Goal: Task Accomplishment & Management: Manage account settings

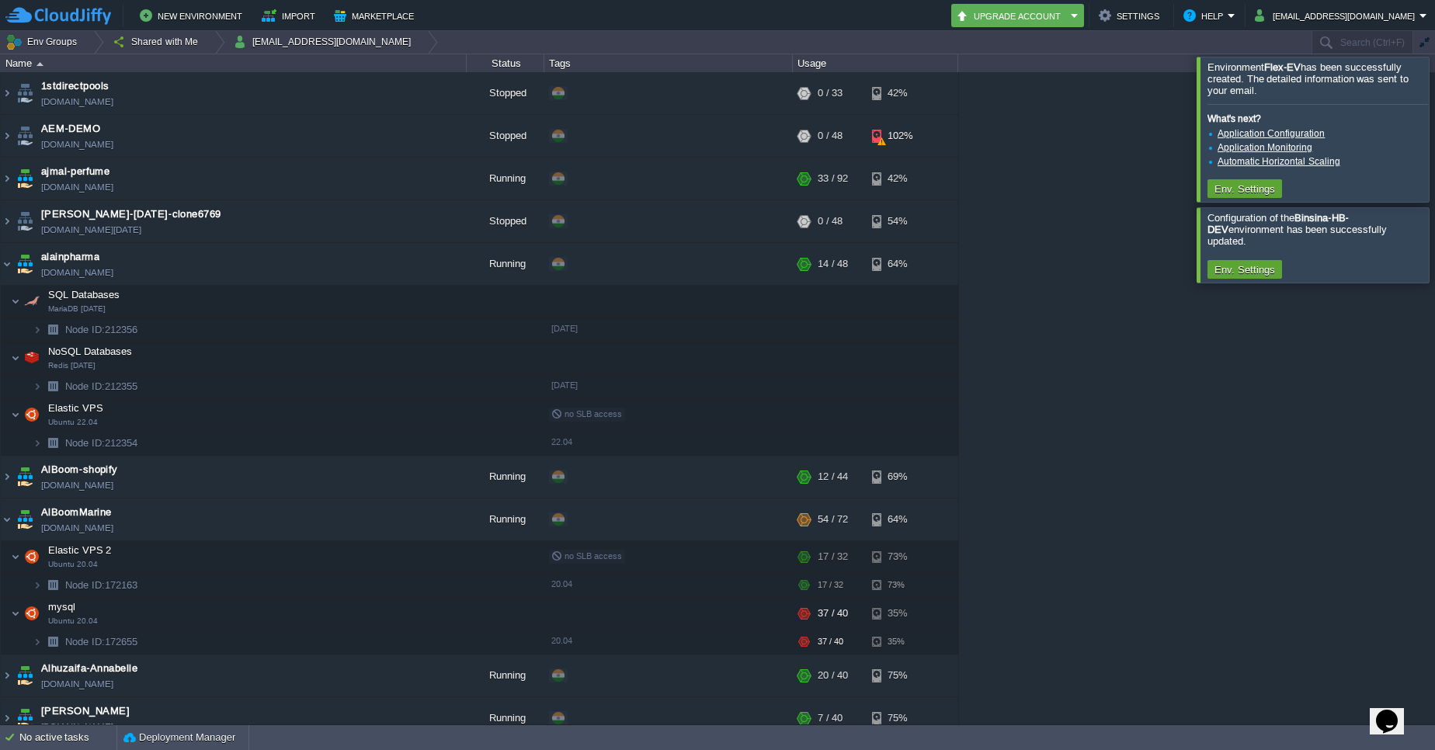
scroll to position [4509, 0]
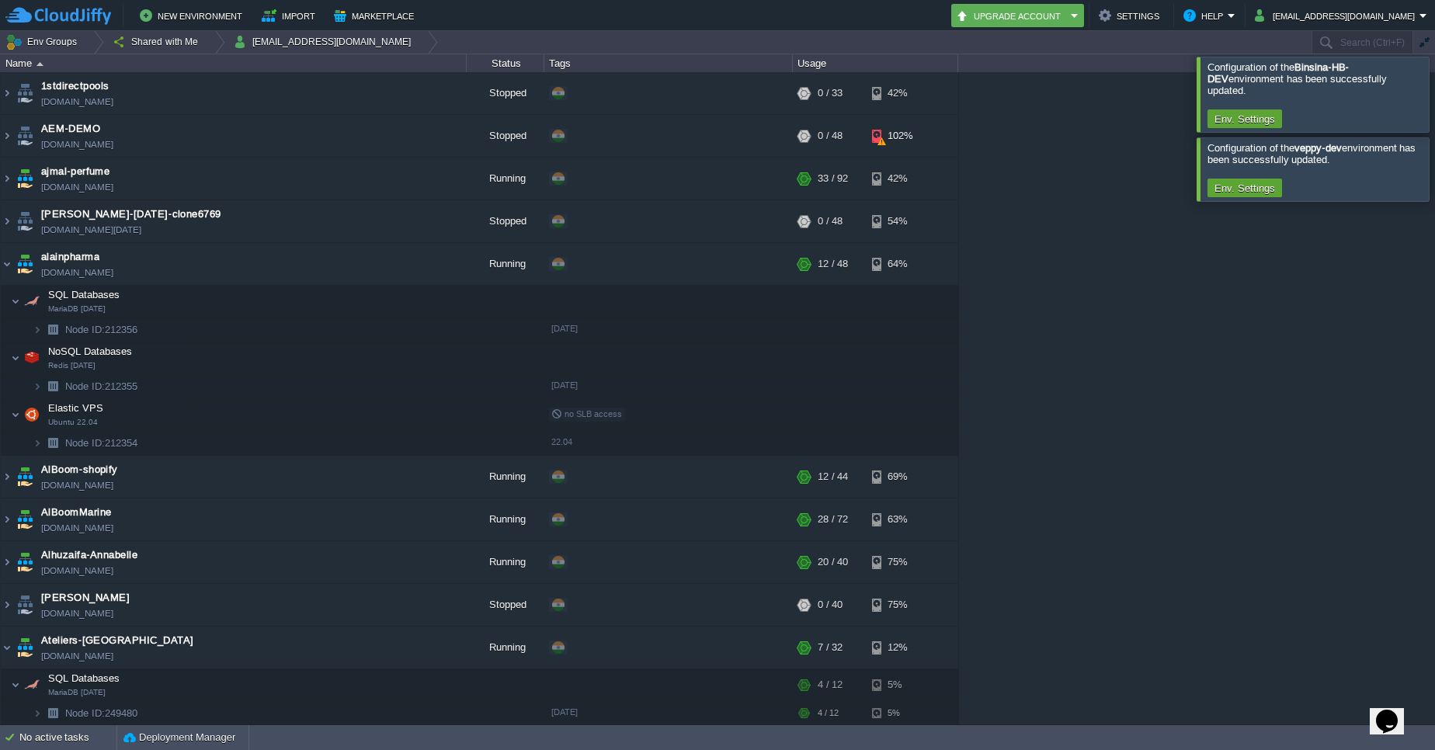
scroll to position [4151, 0]
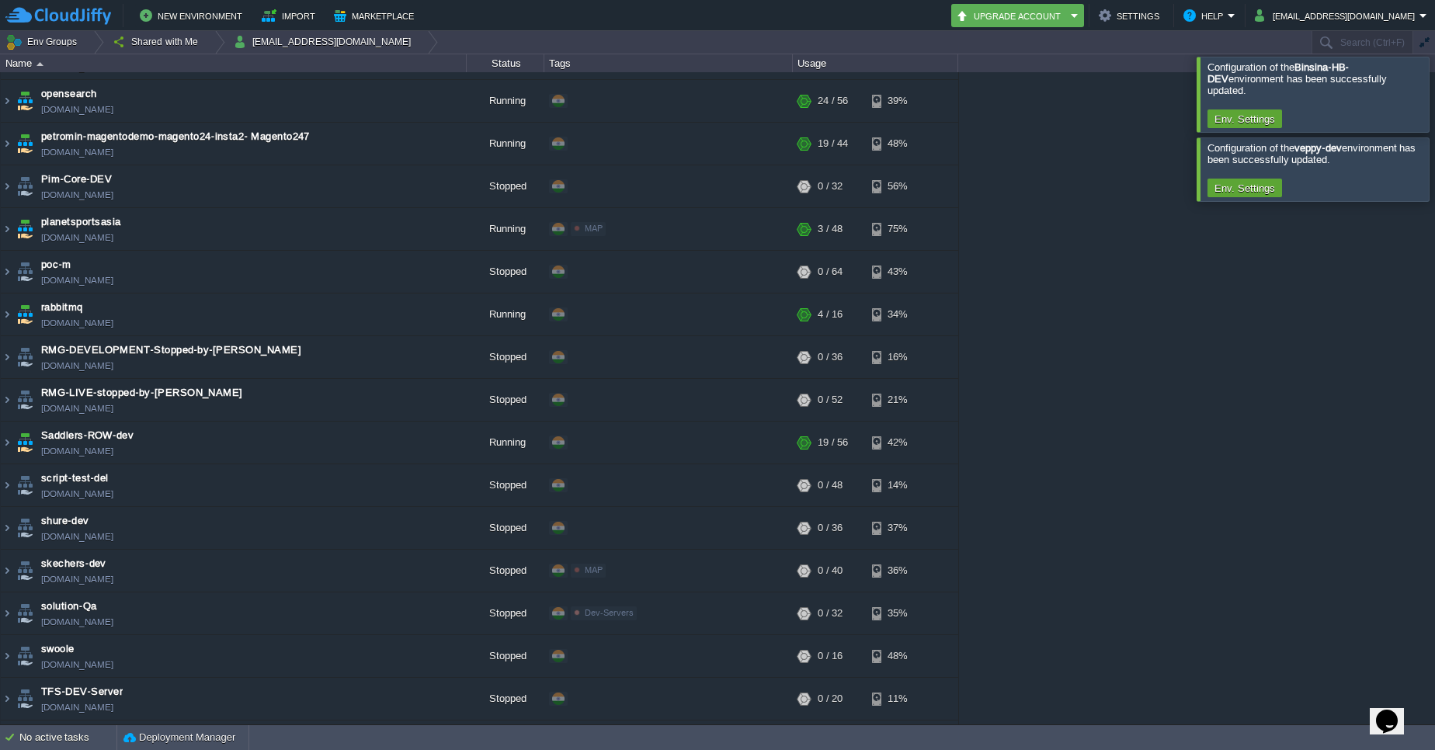
click at [1434, 87] on div at bounding box center [1454, 94] width 0 height 75
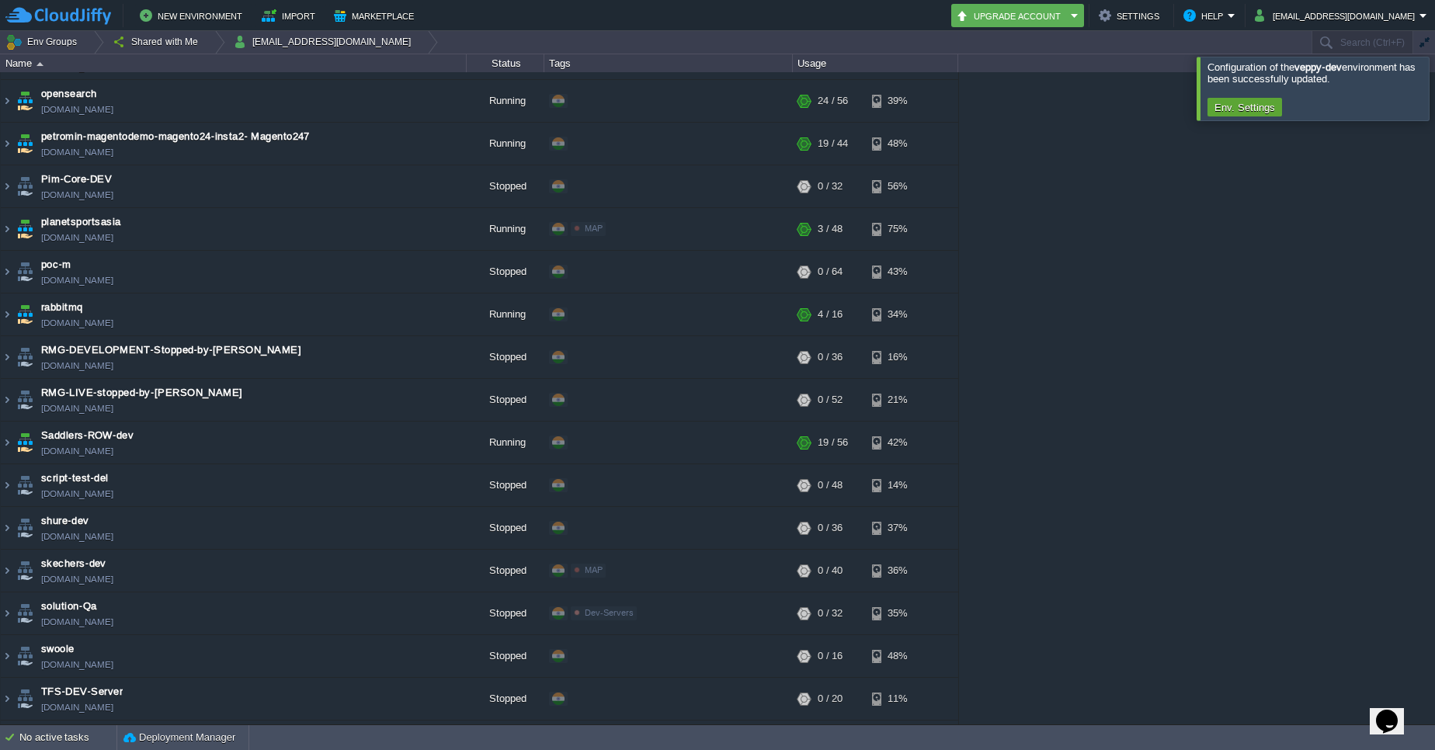
click at [1434, 87] on div at bounding box center [1454, 88] width 0 height 63
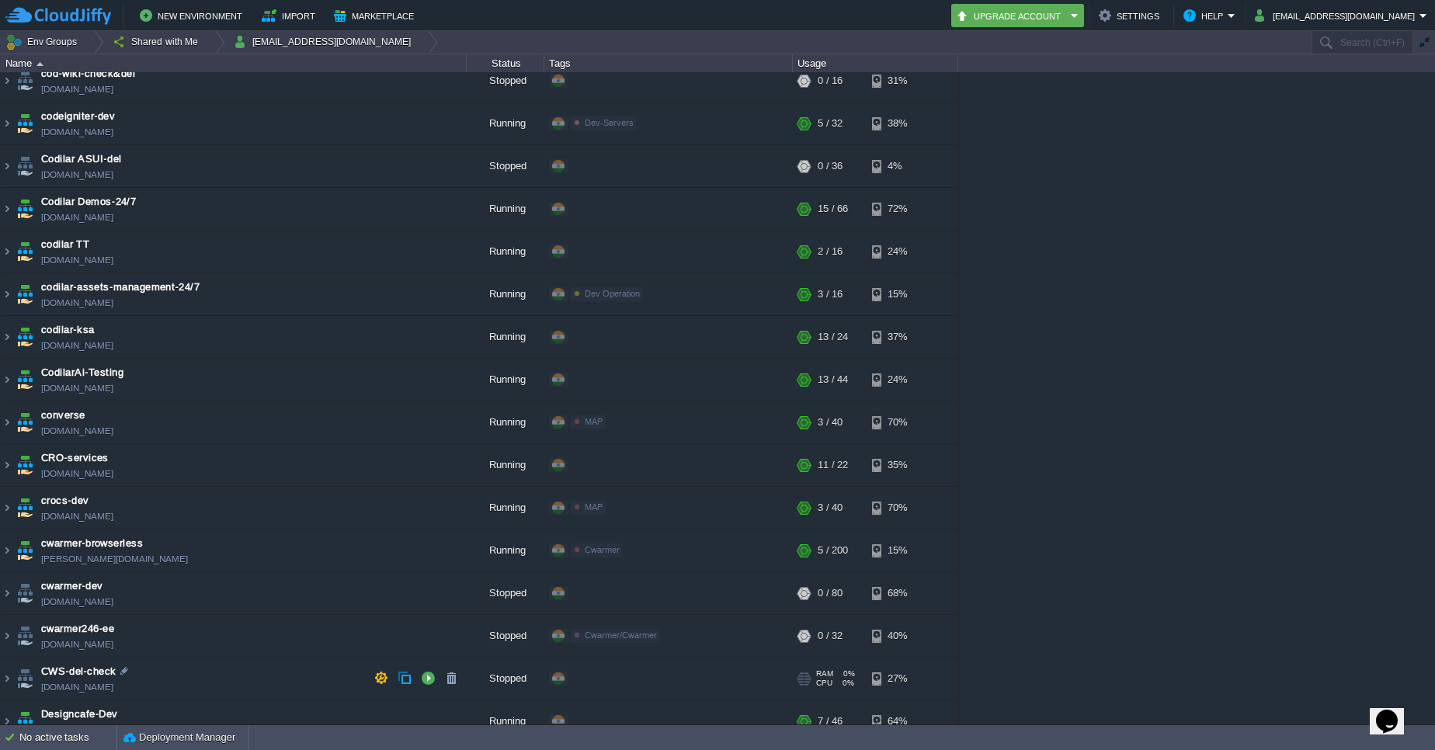
scroll to position [1291, 0]
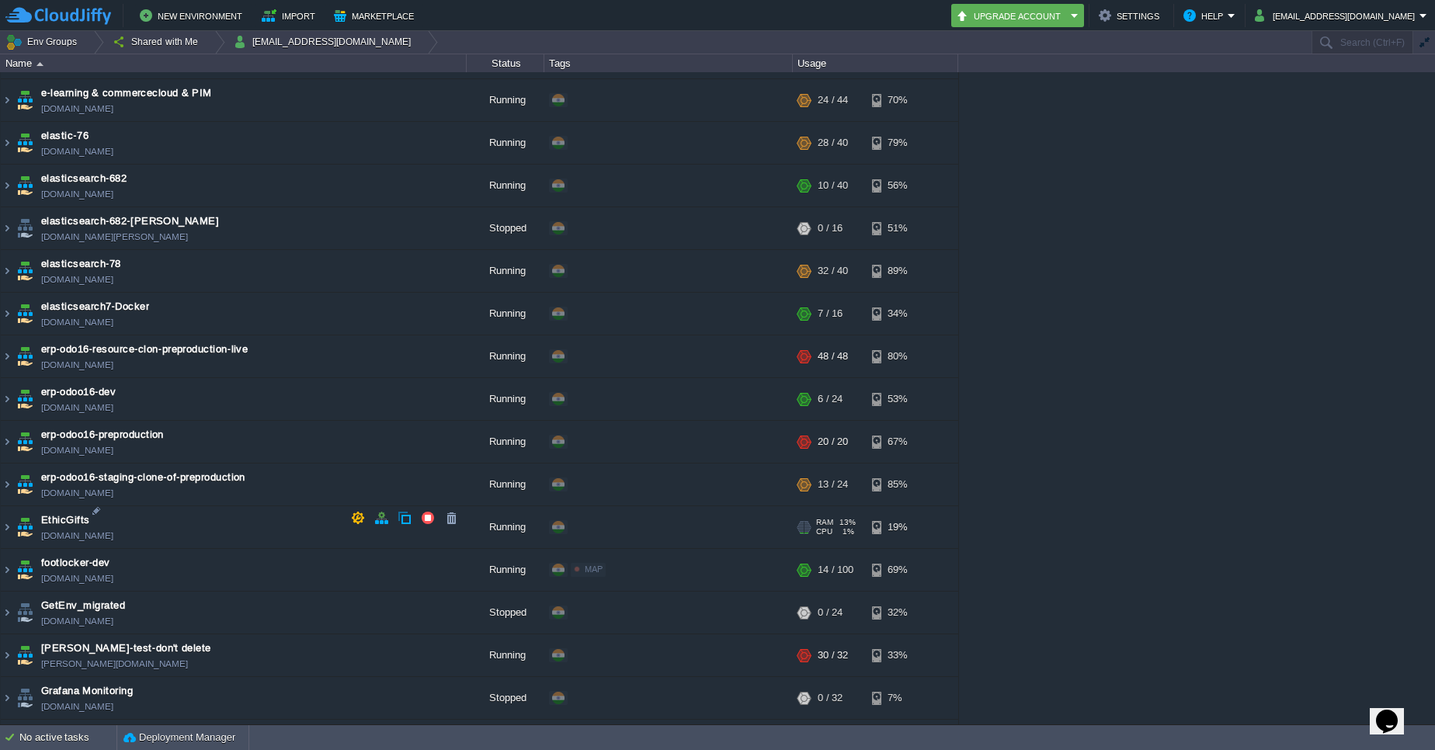
click at [138, 524] on td "EthicGifts [DOMAIN_NAME]" at bounding box center [234, 527] width 466 height 43
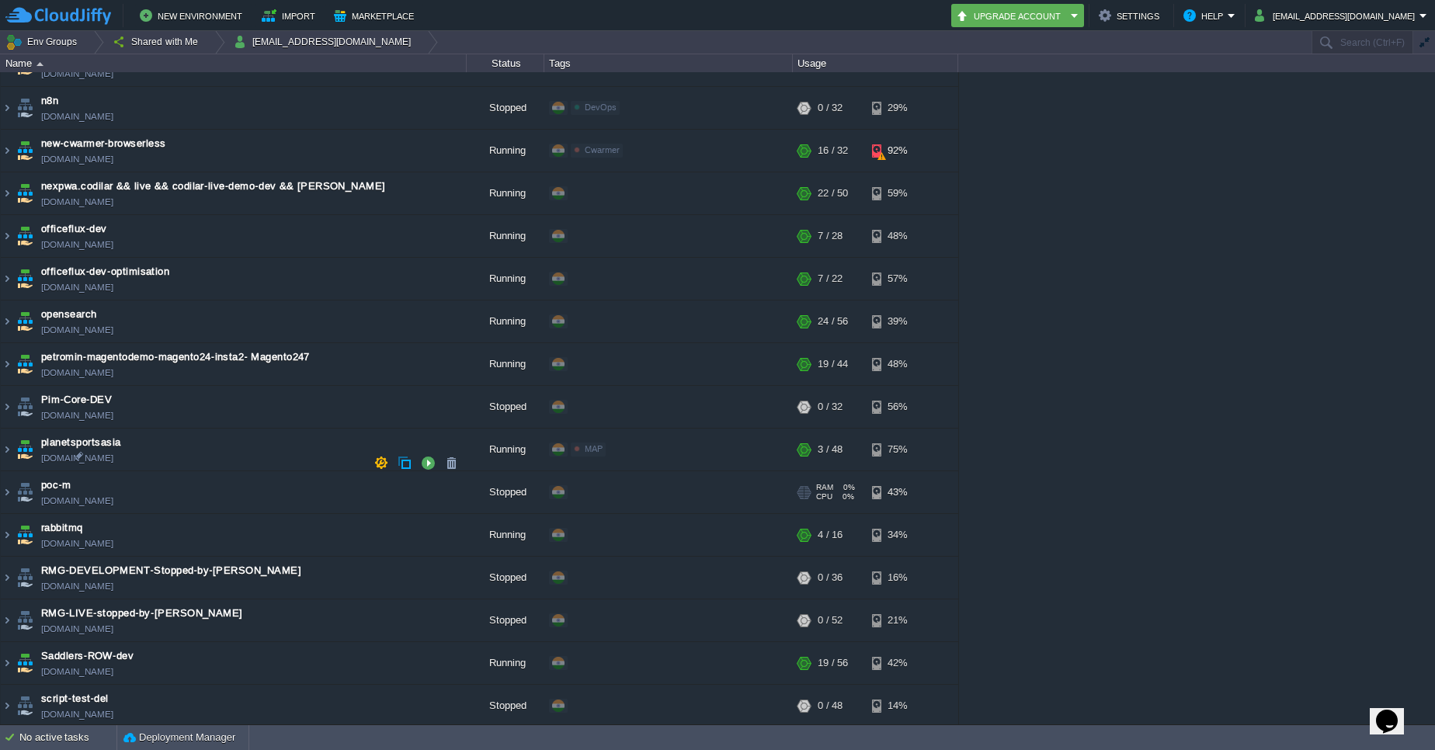
scroll to position [3884, 0]
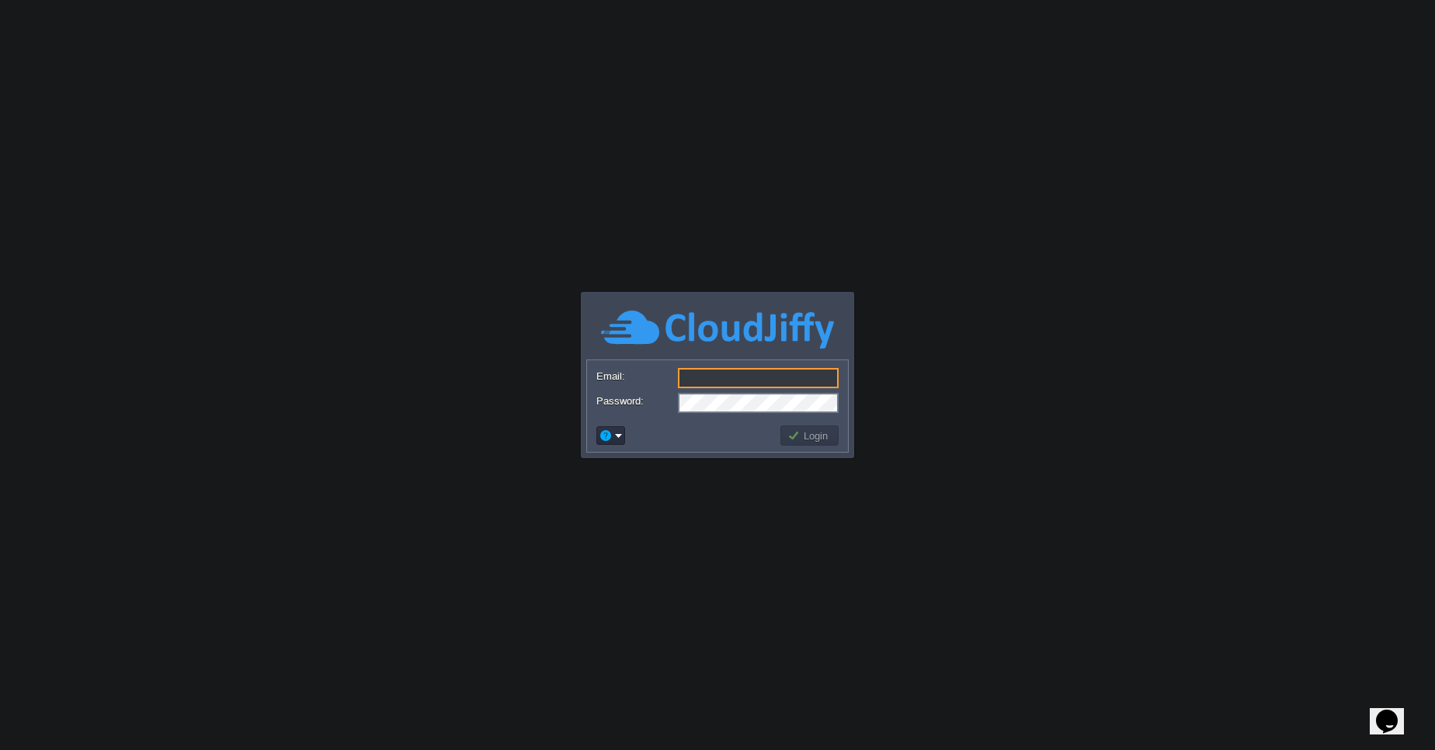
click at [693, 372] on input "Email:" at bounding box center [758, 378] width 161 height 20
type input "[EMAIL_ADDRESS][DOMAIN_NAME]"
click at [825, 439] on button "Login" at bounding box center [809, 436] width 45 height 14
